Goal: Task Accomplishment & Management: Manage account settings

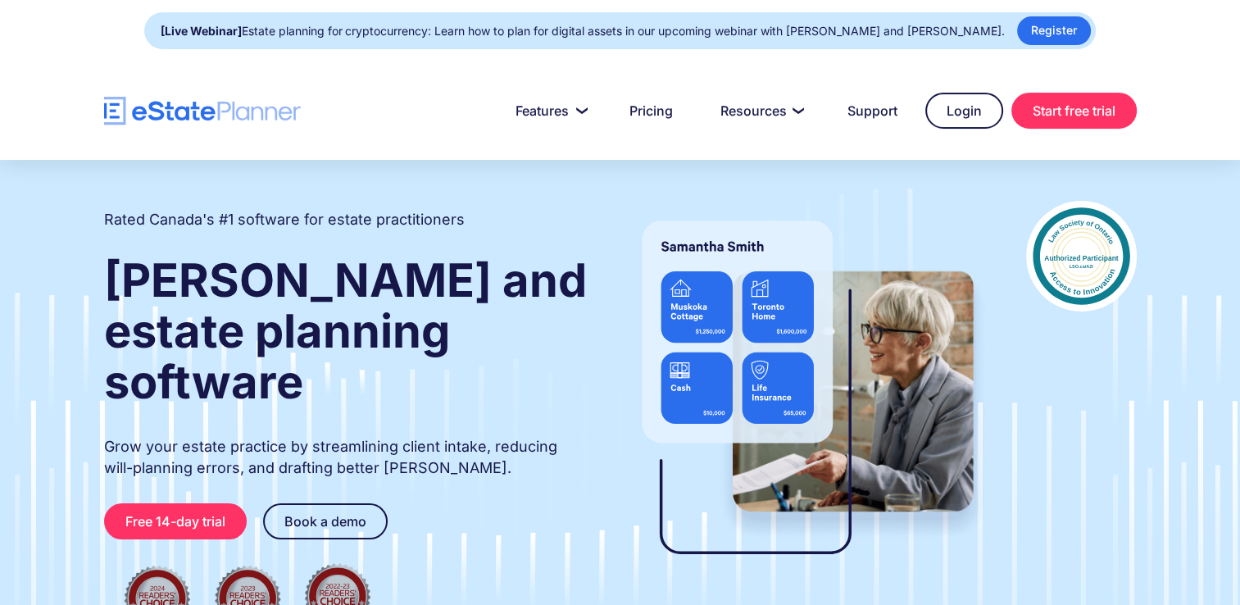
scroll to position [199, 0]
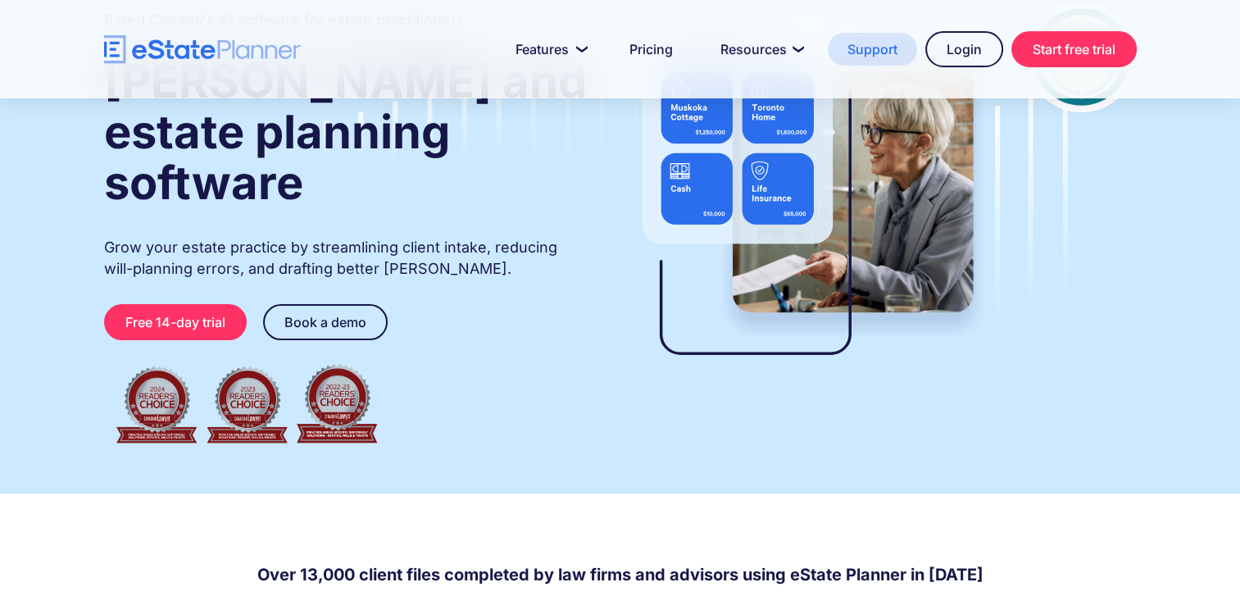
click at [868, 51] on link "Support" at bounding box center [872, 49] width 89 height 33
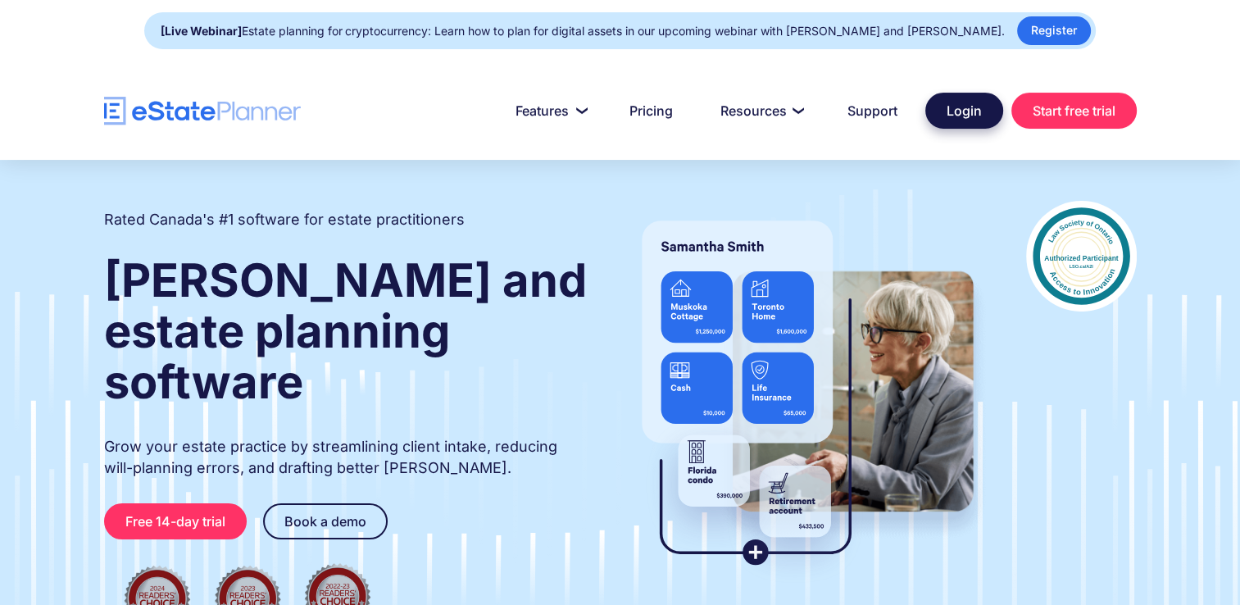
click at [965, 110] on link "Login" at bounding box center [964, 111] width 78 height 36
click at [960, 113] on link "Login" at bounding box center [964, 111] width 78 height 36
